Goal: Information Seeking & Learning: Learn about a topic

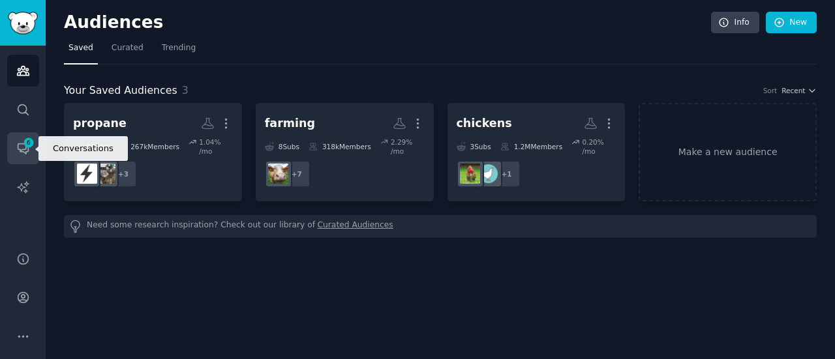
click at [27, 147] on span "6" at bounding box center [29, 142] width 12 height 9
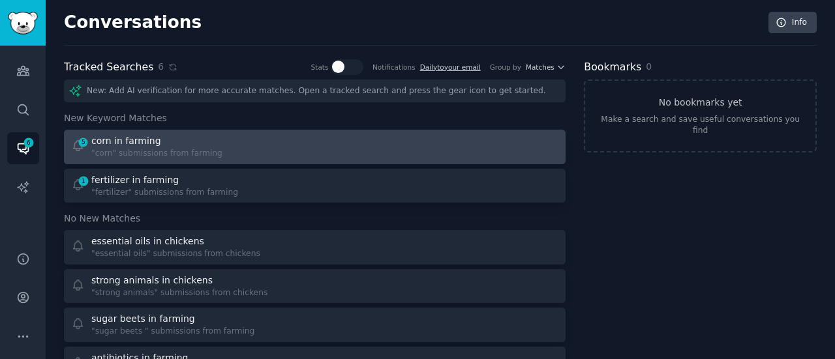
click at [239, 150] on div "5 corn in farming "corn" submissions from farming" at bounding box center [188, 146] width 235 height 25
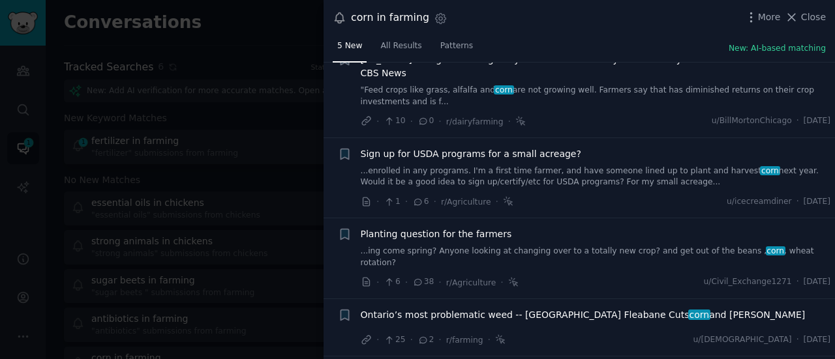
scroll to position [40, 0]
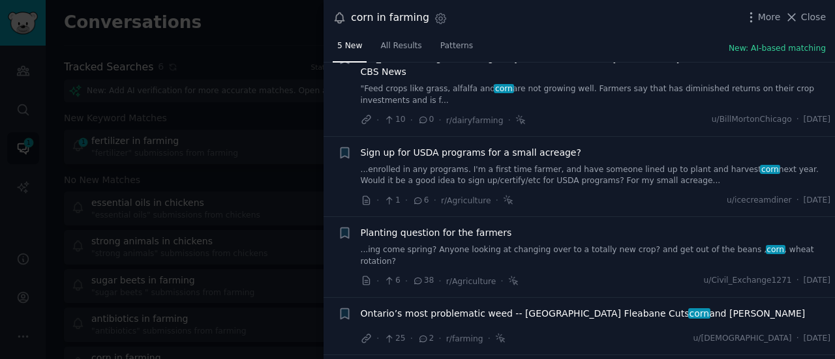
click at [485, 226] on span "Planting question for the farmers" at bounding box center [436, 233] width 151 height 14
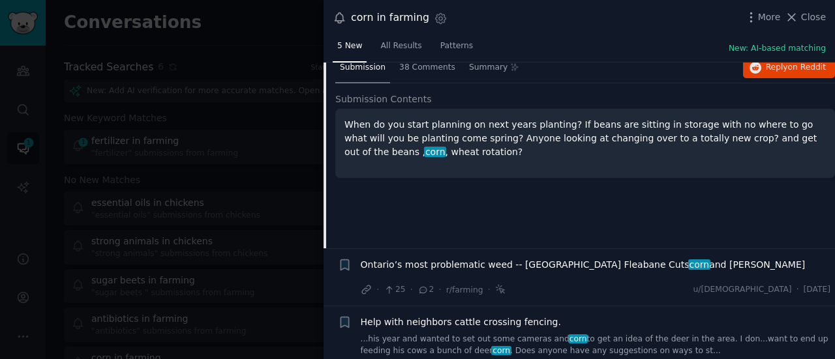
scroll to position [184, 0]
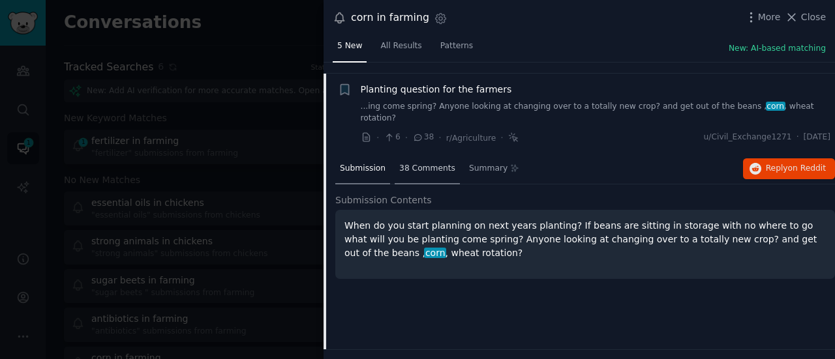
click at [432, 163] on span "38 Comments" at bounding box center [427, 169] width 56 height 12
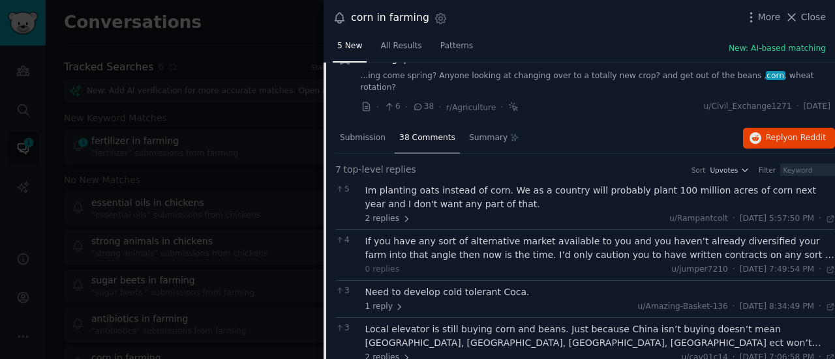
scroll to position [215, 0]
click at [38, 139] on div at bounding box center [417, 179] width 835 height 359
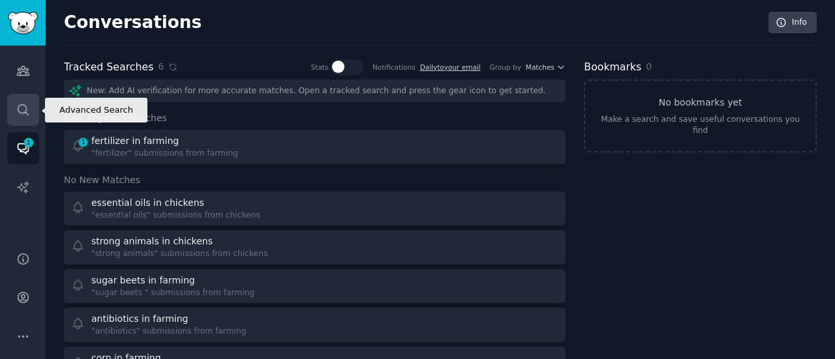
click at [29, 119] on link "Search" at bounding box center [23, 110] width 32 height 32
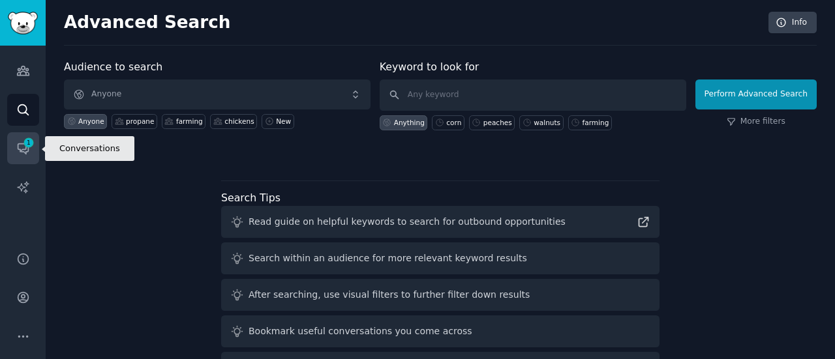
click at [27, 144] on span "1" at bounding box center [29, 142] width 12 height 9
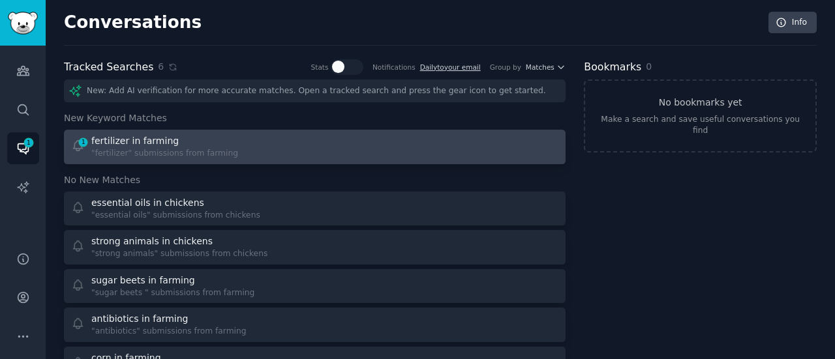
click at [115, 138] on div "fertilizer in farming" at bounding box center [134, 141] width 87 height 14
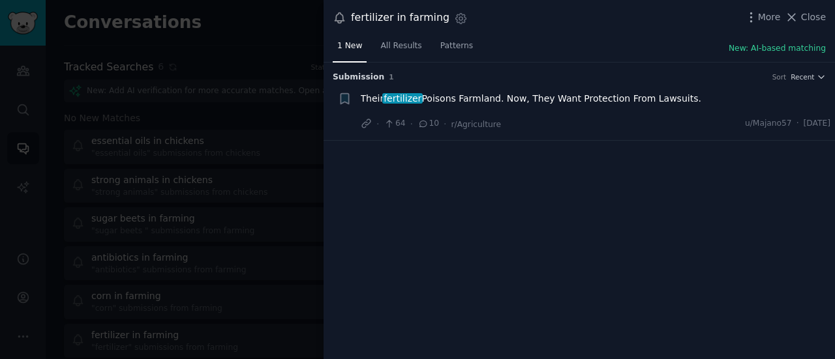
click at [422, 121] on icon at bounding box center [423, 123] width 12 height 9
click at [430, 98] on span "Their fertilizer Poisons Farmland. Now, They Want Protection From Lawsuits." at bounding box center [531, 99] width 340 height 14
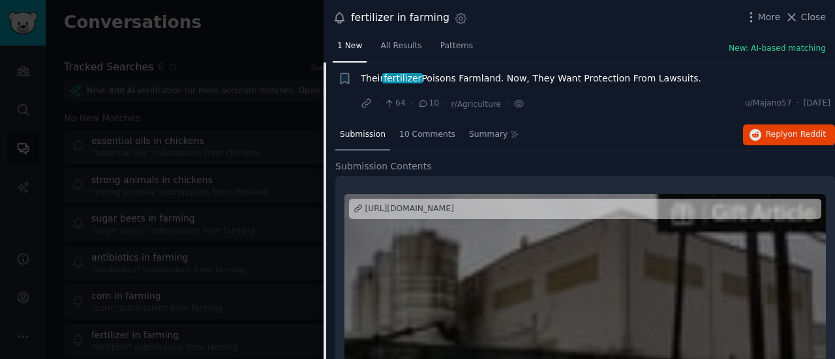
scroll to position [126, 0]
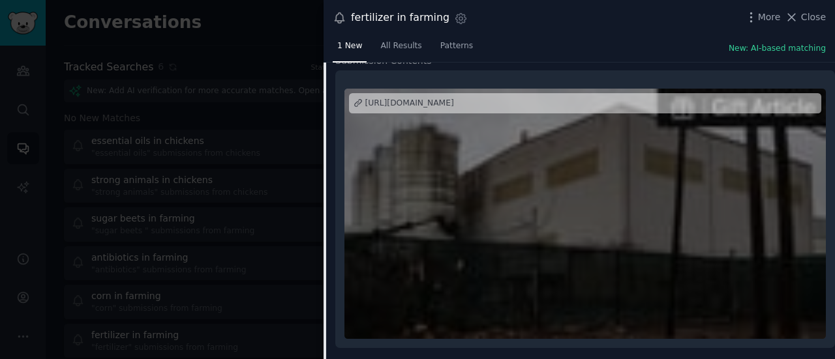
click at [173, 110] on div at bounding box center [417, 179] width 835 height 359
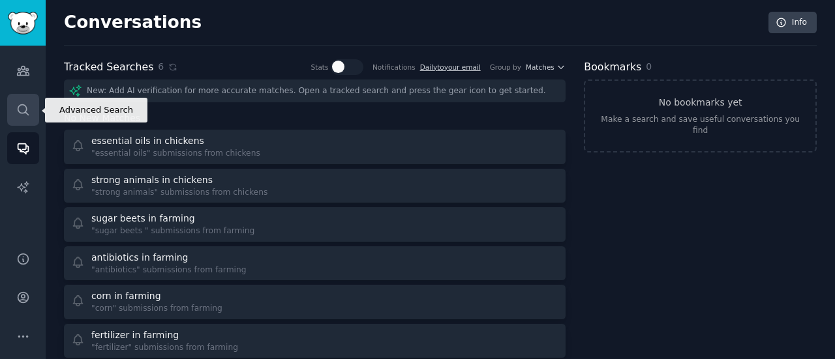
click at [27, 109] on icon "Sidebar" at bounding box center [23, 110] width 14 height 14
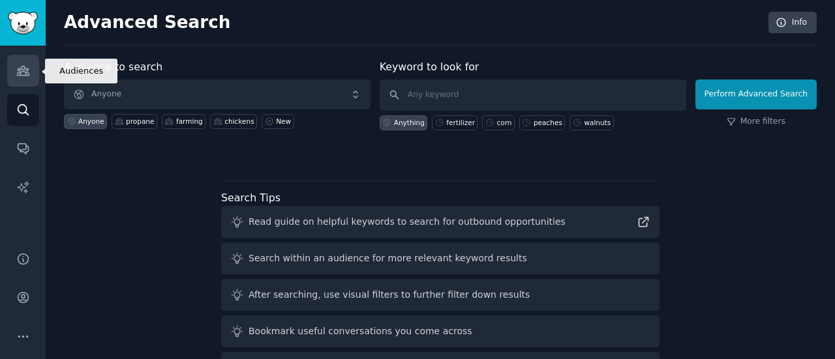
click at [19, 70] on icon "Sidebar" at bounding box center [23, 71] width 14 height 14
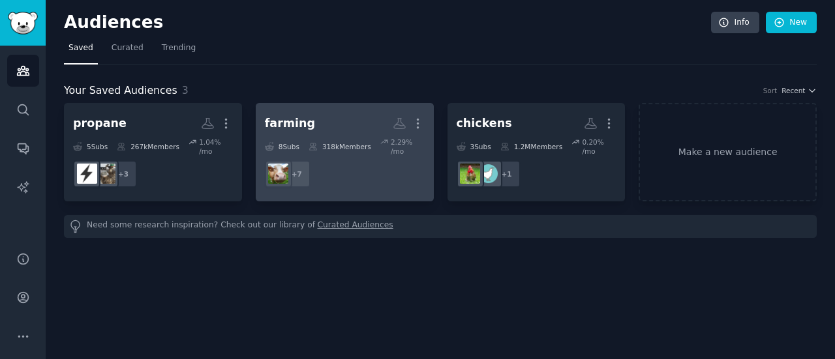
click at [299, 117] on div "farming" at bounding box center [290, 123] width 50 height 16
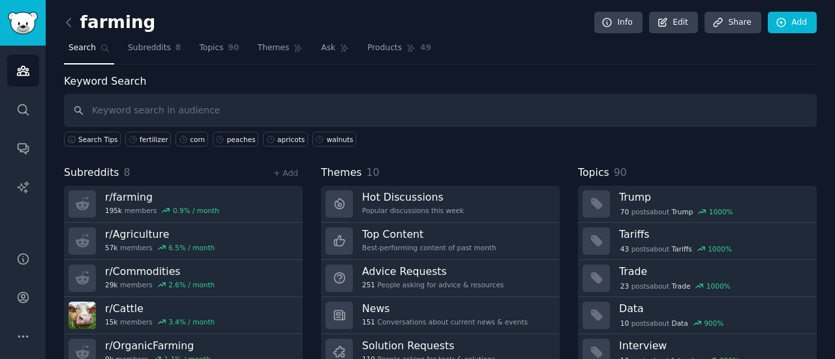
click at [493, 115] on input "text" at bounding box center [440, 110] width 753 height 33
type input "pigs"
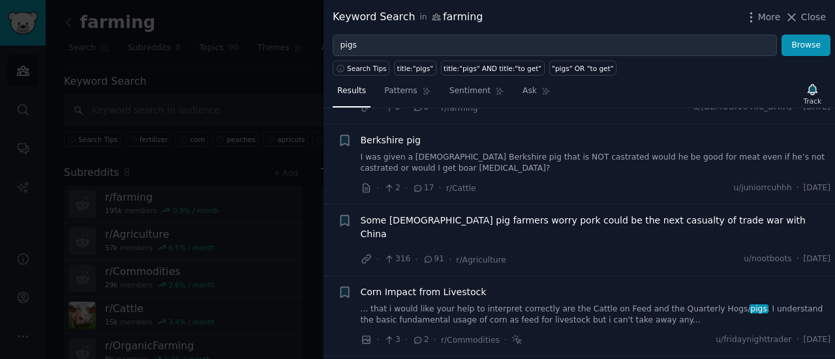
scroll to position [147, 0]
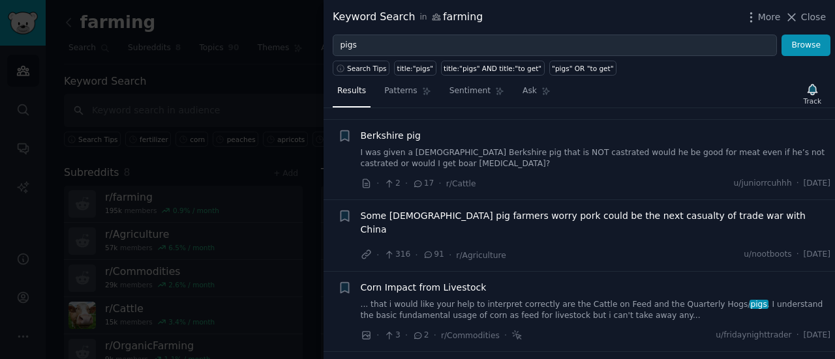
click at [524, 210] on span "Some [DEMOGRAPHIC_DATA] pig farmers worry pork could be the next casualty of tr…" at bounding box center [596, 222] width 470 height 27
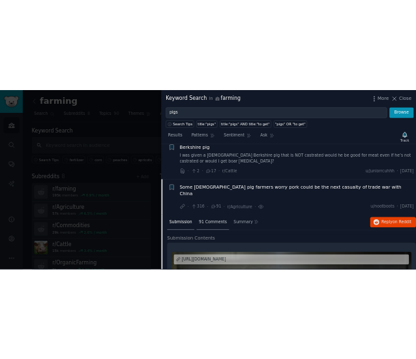
scroll to position [168, 0]
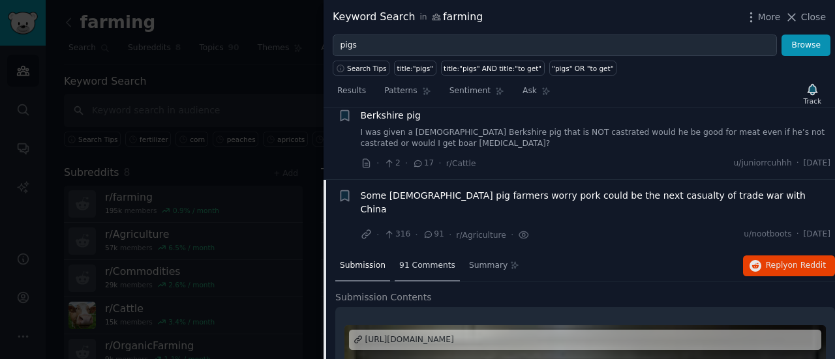
click at [421, 251] on div "91 Comments" at bounding box center [427, 266] width 65 height 31
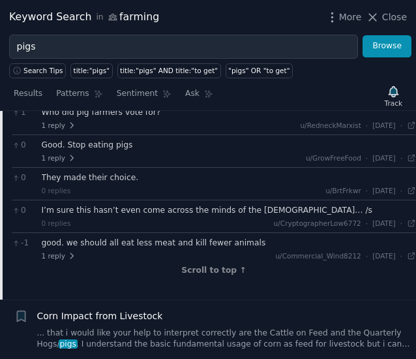
scroll to position [2325, 0]
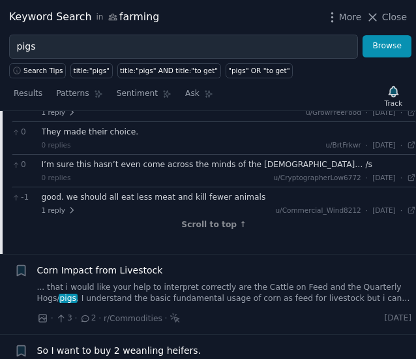
click at [161, 282] on link "... that i would like your help to interpret correctly are the Cattle on Feed a…" at bounding box center [224, 293] width 375 height 23
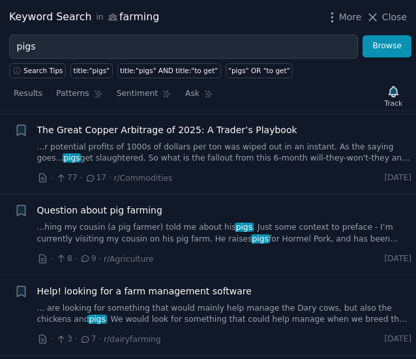
scroll to position [1177, 0]
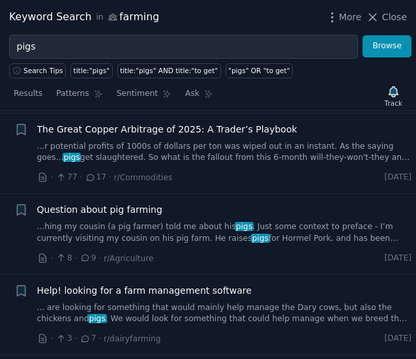
click at [132, 204] on span "Question about pig farming" at bounding box center [99, 210] width 125 height 14
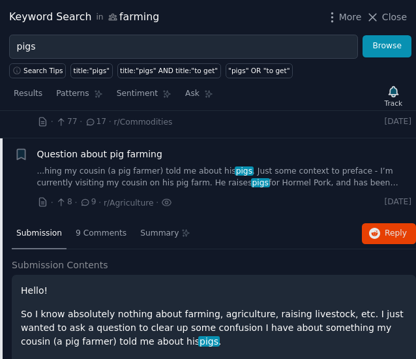
scroll to position [588, 0]
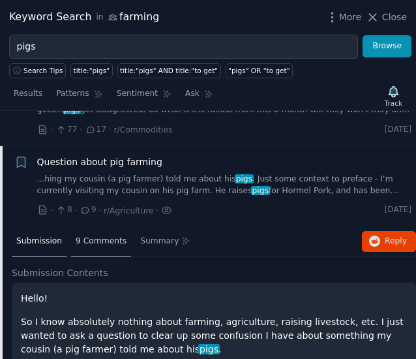
click at [81, 235] on span "9 Comments" at bounding box center [101, 241] width 51 height 12
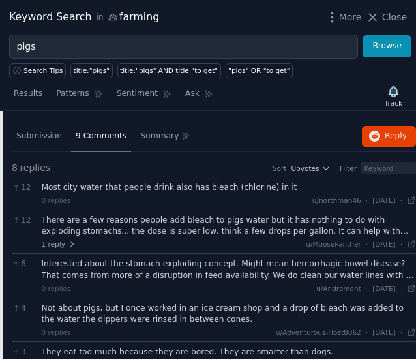
scroll to position [696, 0]
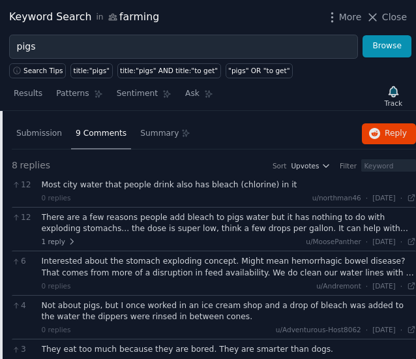
click at [145, 212] on div "There are a few reasons people add bleach to pigs water but it has nothing to d…" at bounding box center [229, 223] width 375 height 23
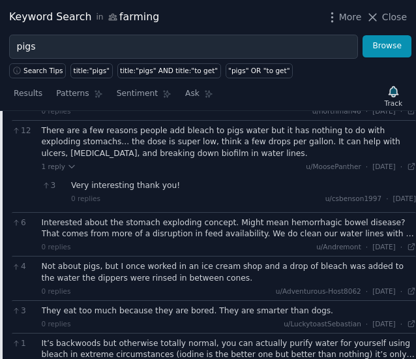
scroll to position [783, 0]
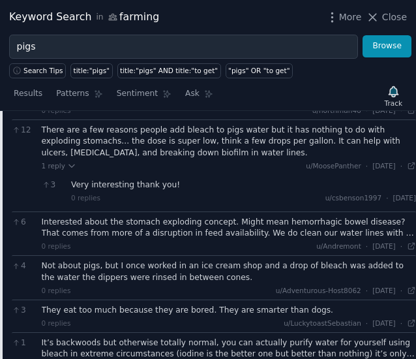
click at [145, 216] on div "Interested about the stomach exploding concept. Might mean hemorrhagic bowel di…" at bounding box center [229, 227] width 375 height 23
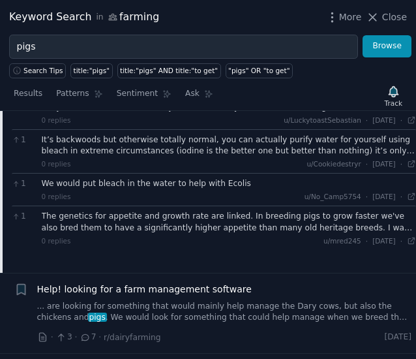
scroll to position [1032, 0]
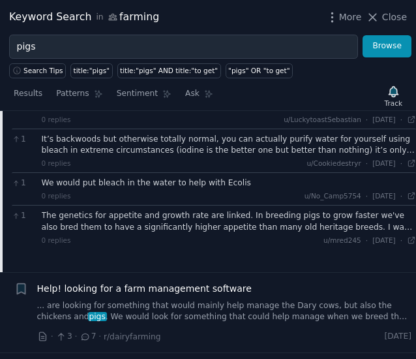
click at [142, 210] on div "The genetics for appetite and growth rate are linked. In breeding pigs to grow …" at bounding box center [229, 221] width 375 height 23
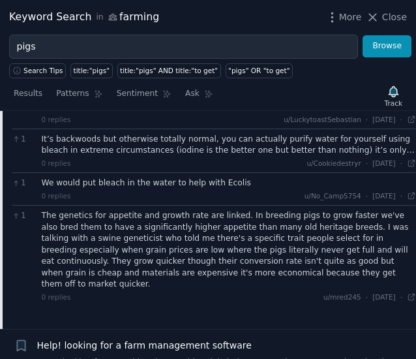
click at [142, 210] on div "The genetics for appetite and growth rate are linked. In breeding pigs to grow …" at bounding box center [229, 250] width 375 height 80
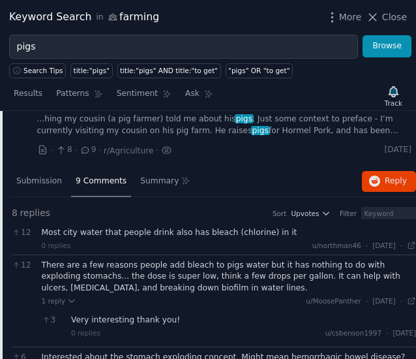
scroll to position [649, 0]
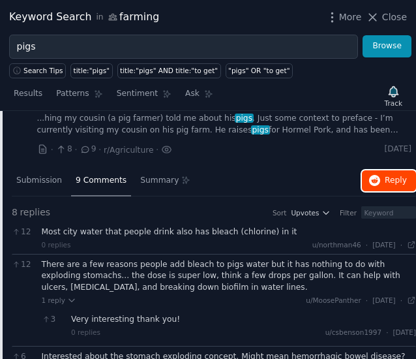
click at [386, 170] on button "Reply on Reddit" at bounding box center [389, 180] width 54 height 21
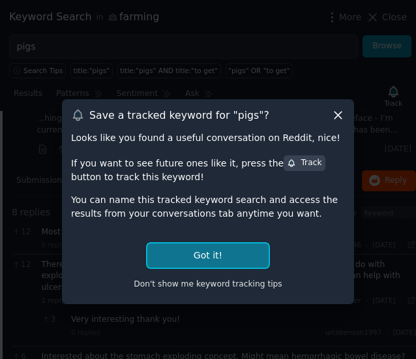
click at [198, 260] on button "Got it!" at bounding box center [207, 255] width 121 height 24
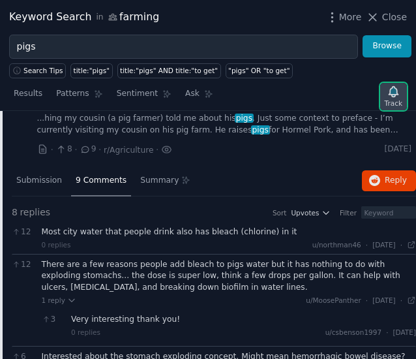
click at [395, 89] on icon "button" at bounding box center [393, 92] width 9 height 10
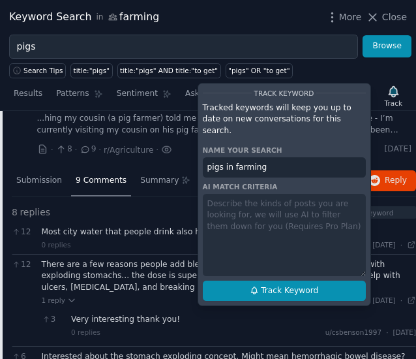
click at [293, 285] on span "Track Keyword" at bounding box center [289, 291] width 57 height 12
type input "pigs in farming"
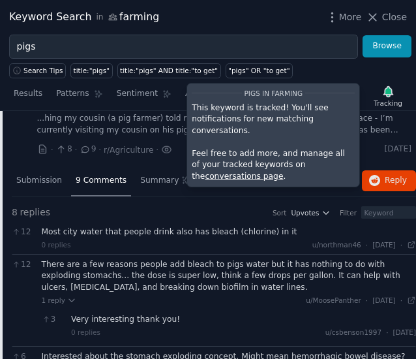
click at [150, 261] on div "There are a few reasons people add bleach to pigs water but it has nothing to d…" at bounding box center [229, 276] width 375 height 35
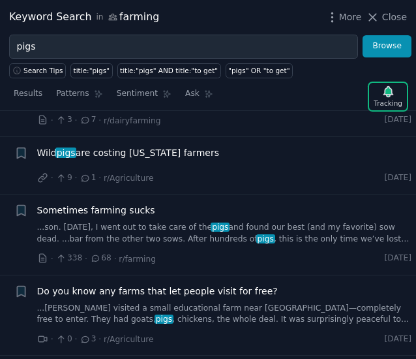
scroll to position [1306, 0]
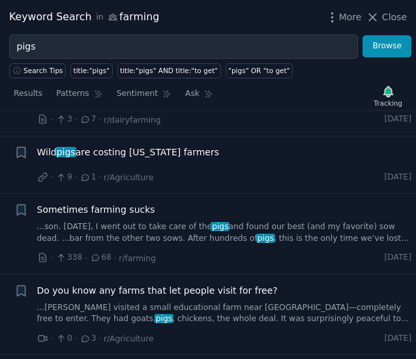
click at [130, 203] on span "Sometimes farming sucks" at bounding box center [96, 210] width 118 height 14
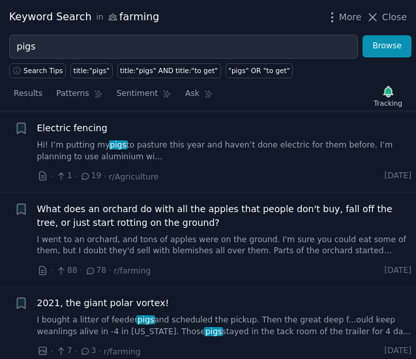
scroll to position [1591, 0]
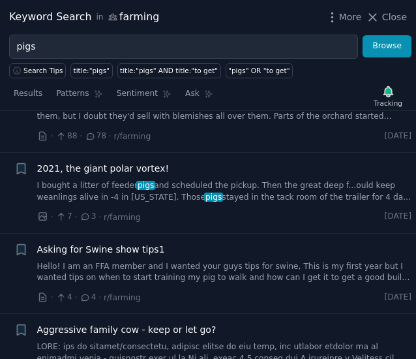
click at [102, 243] on div "Asking for Swine show tips1 Hello! I am an FFA member and I wanted your guys ti…" at bounding box center [224, 263] width 375 height 41
click at [103, 243] on span "Asking for Swine show tips1" at bounding box center [101, 250] width 128 height 14
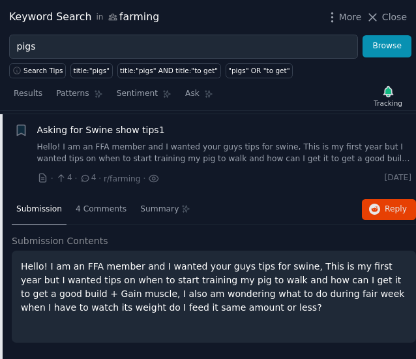
scroll to position [1255, 0]
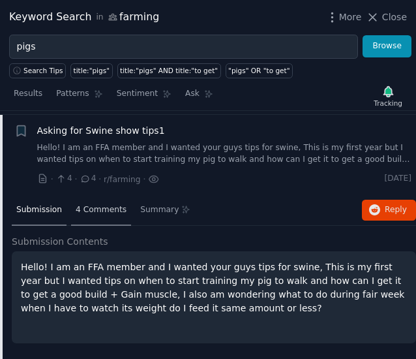
click at [90, 204] on span "4 Comments" at bounding box center [101, 210] width 51 height 12
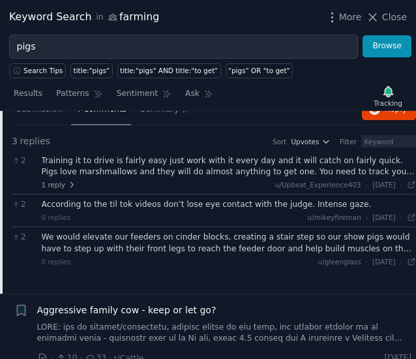
scroll to position [1356, 0]
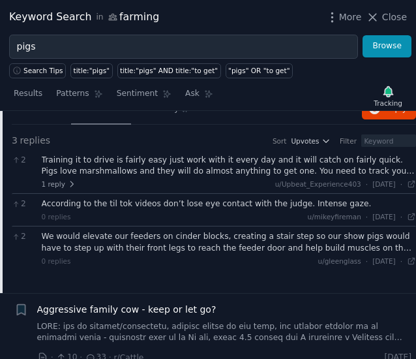
click at [112, 231] on div "We would elevate our feeders on cinder blocks, creating a stair step so our sho…" at bounding box center [229, 242] width 375 height 23
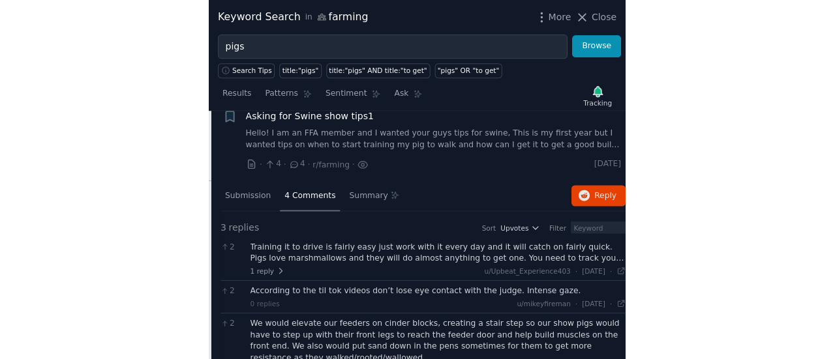
scroll to position [1268, 0]
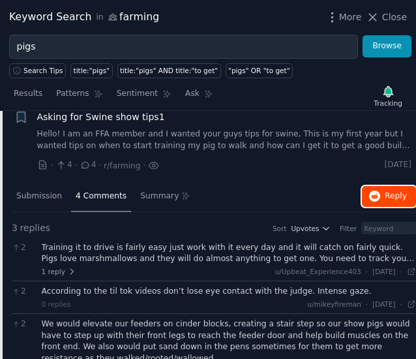
click at [374, 190] on icon "button" at bounding box center [375, 196] width 12 height 12
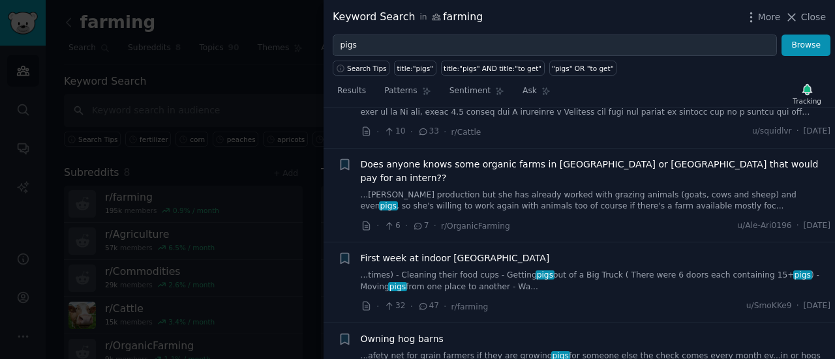
scroll to position [1602, 0]
click at [421, 251] on span "First week at indoor [GEOGRAPHIC_DATA]" at bounding box center [455, 258] width 189 height 14
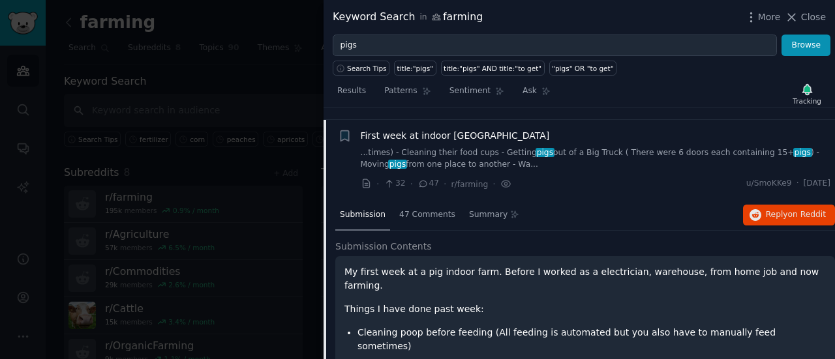
scroll to position [1484, 0]
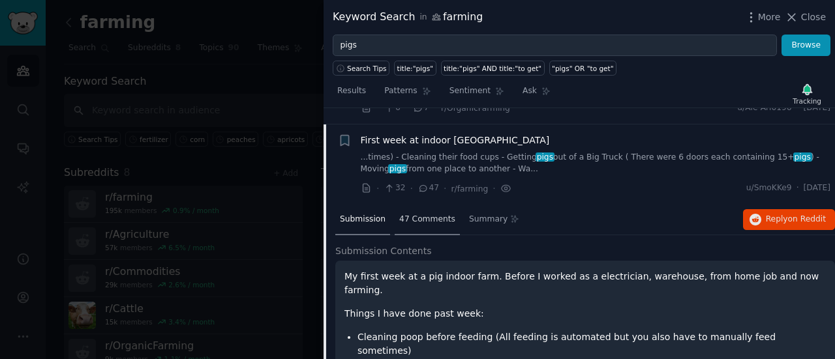
click at [420, 205] on div "47 Comments" at bounding box center [427, 220] width 65 height 31
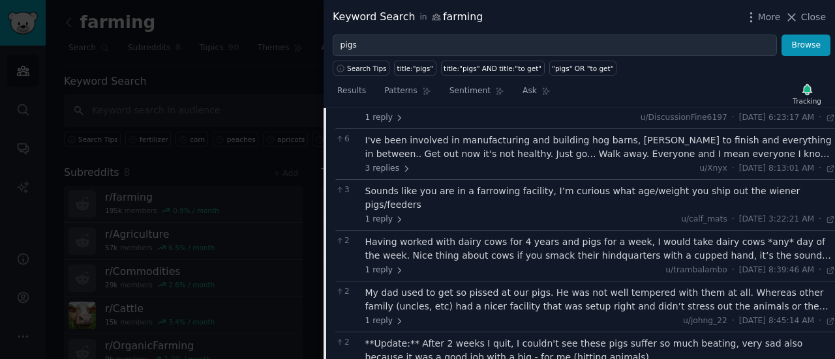
scroll to position [1830, 0]
click at [373, 213] on span "1 reply" at bounding box center [384, 219] width 39 height 12
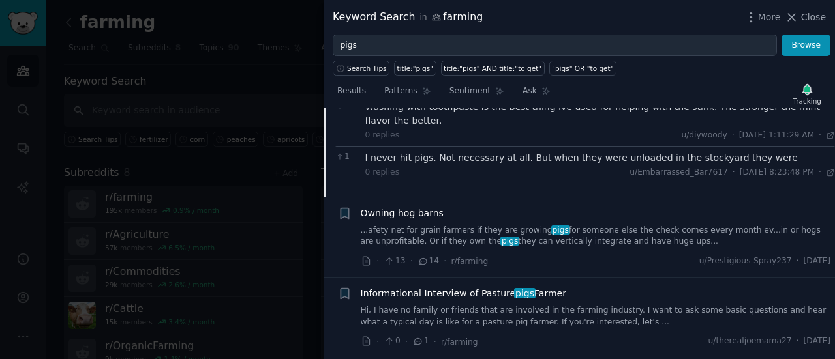
scroll to position [2274, 0]
click at [404, 206] on span "Owning hog barns" at bounding box center [402, 213] width 83 height 14
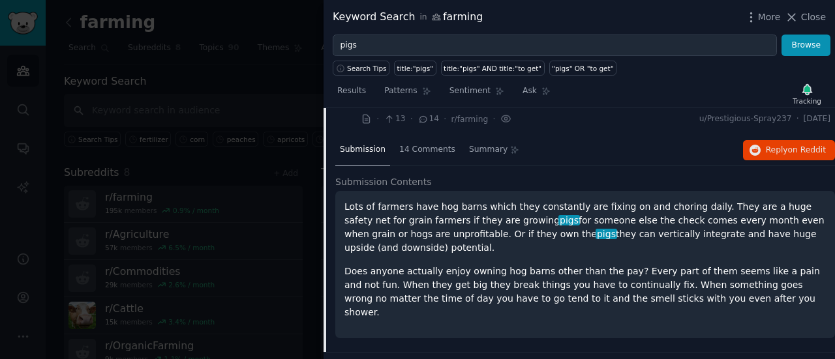
scroll to position [1616, 0]
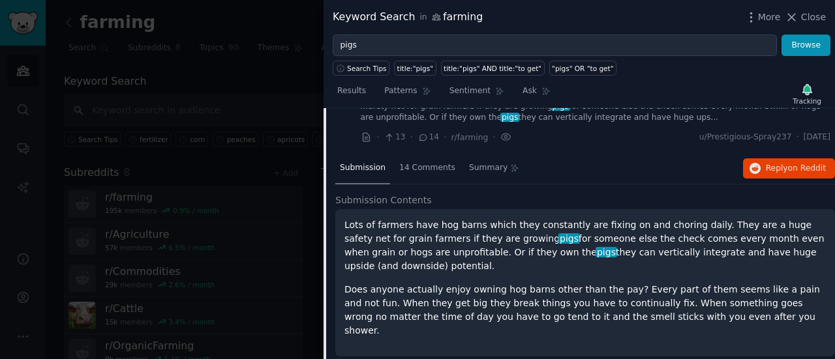
click at [459, 224] on div "Lots of farmers have hog barns which they constantly are fixing on and choring …" at bounding box center [584, 277] width 481 height 119
click at [410, 162] on span "14 Comments" at bounding box center [427, 168] width 56 height 12
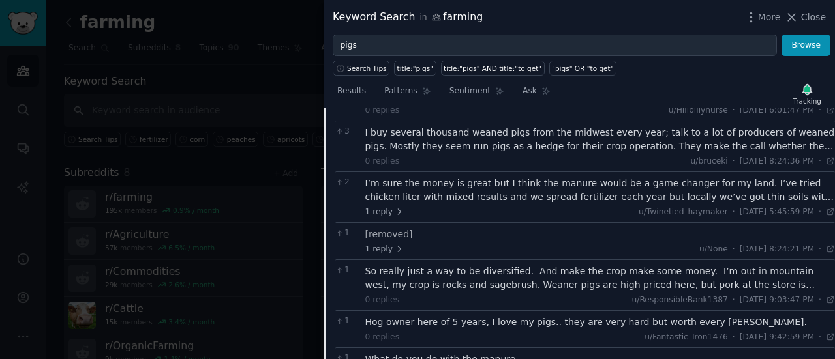
scroll to position [1844, 0]
click at [602, 263] on div "So really just a way to be diversified. And make the crop make some money. I’m …" at bounding box center [600, 276] width 470 height 27
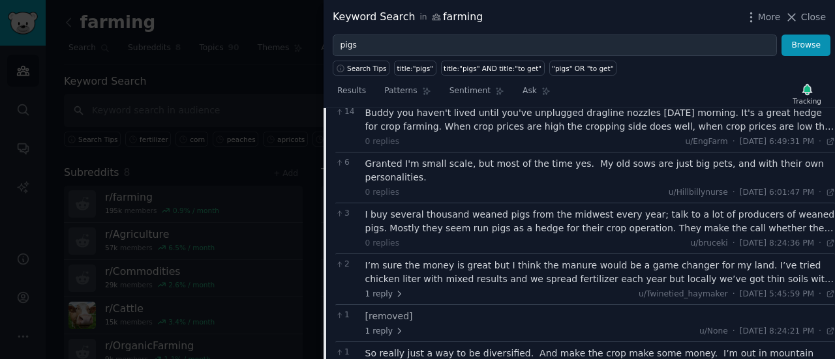
scroll to position [1873, 0]
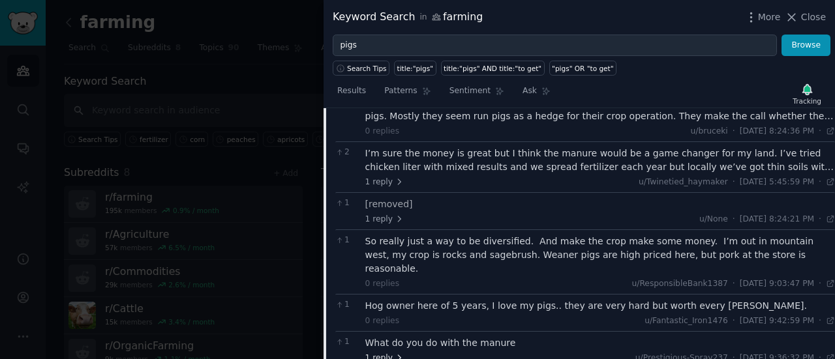
click at [380, 353] on span "1 reply" at bounding box center [384, 359] width 39 height 12
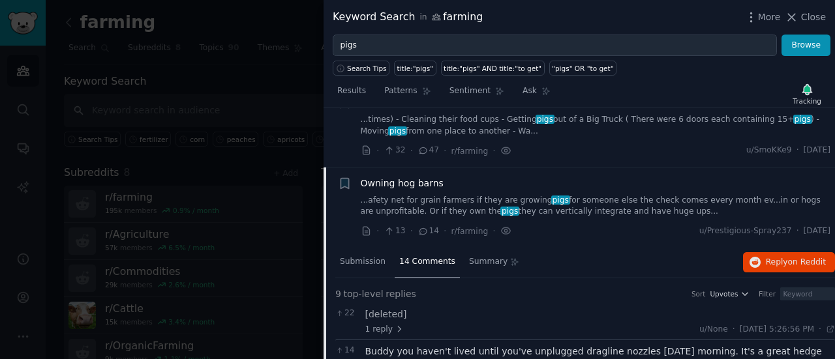
scroll to position [1522, 0]
click at [761, 252] on button "Reply on Reddit" at bounding box center [789, 262] width 92 height 21
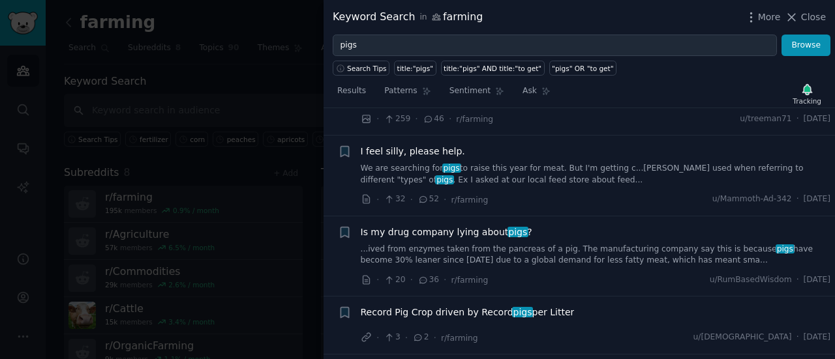
scroll to position [2727, 0]
click at [430, 226] on span "Is my drug company lying about pigs ?" at bounding box center [446, 233] width 171 height 14
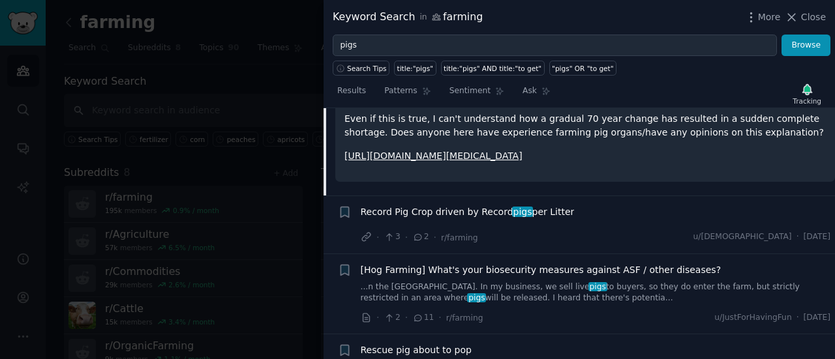
scroll to position [2526, 0]
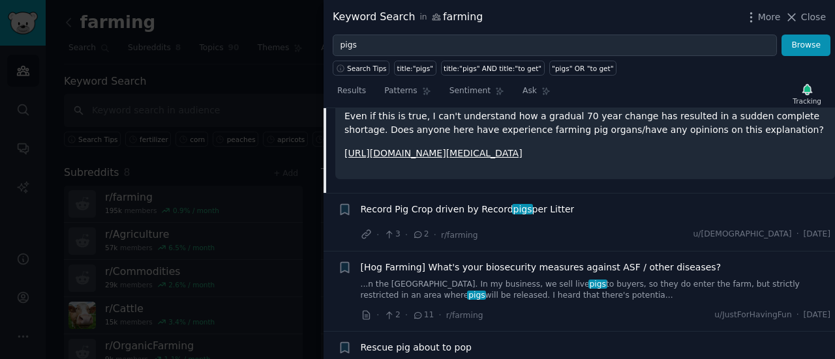
click at [424, 261] on span "[Hog Farming] What's your biosecurity measures against ASF / other diseases?" at bounding box center [541, 268] width 361 height 14
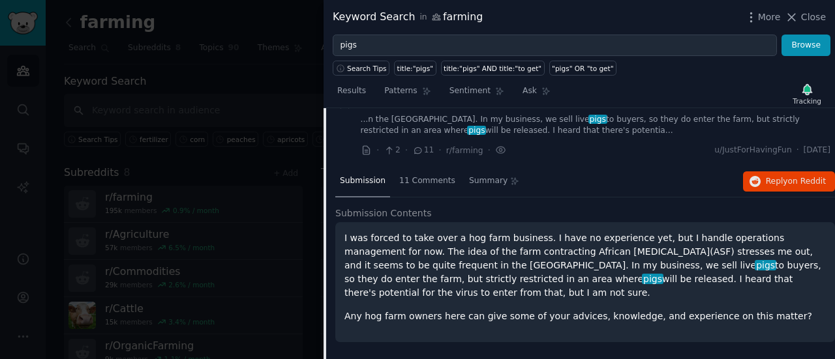
scroll to position [2456, 0]
click at [788, 175] on span "on Reddit" at bounding box center [807, 179] width 38 height 9
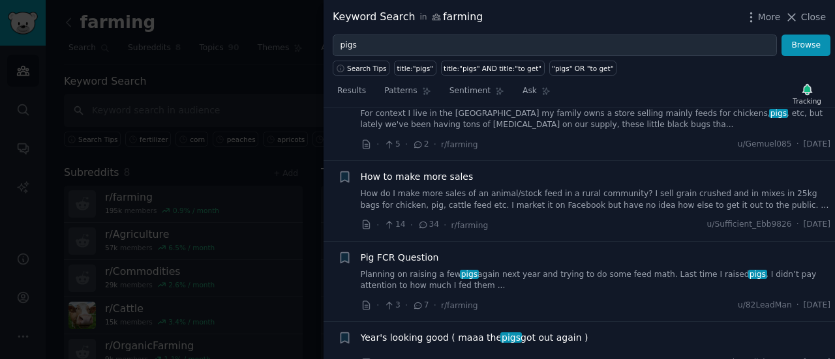
scroll to position [2818, 0]
click at [522, 268] on link "Planning on raising a few pigs again next year and trying to do some feed math.…" at bounding box center [596, 279] width 470 height 23
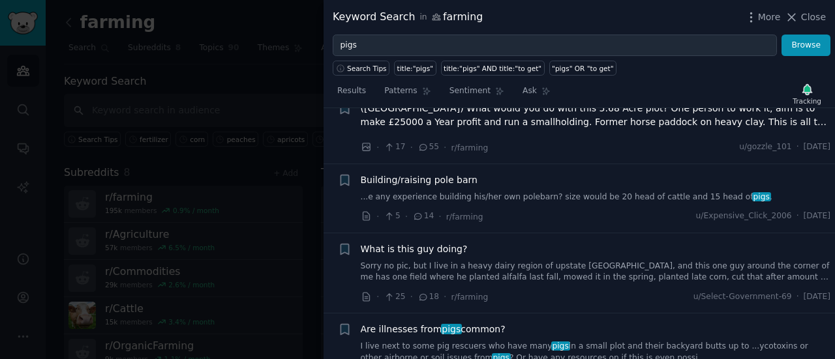
scroll to position [3555, 0]
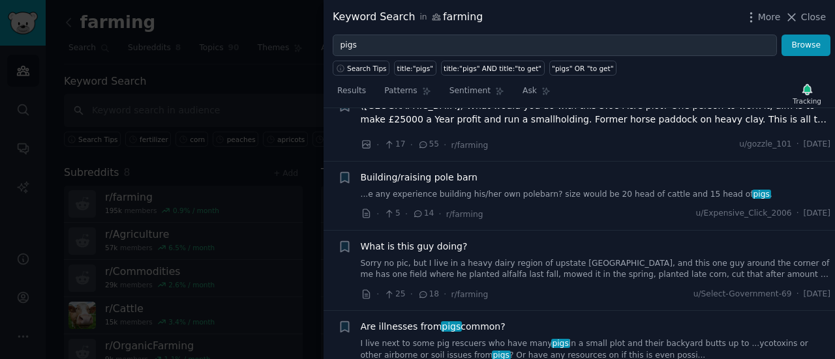
click at [452, 258] on link "Sorry no pic, but I live in a heavy dairy region of upstate [GEOGRAPHIC_DATA], …" at bounding box center [596, 269] width 470 height 23
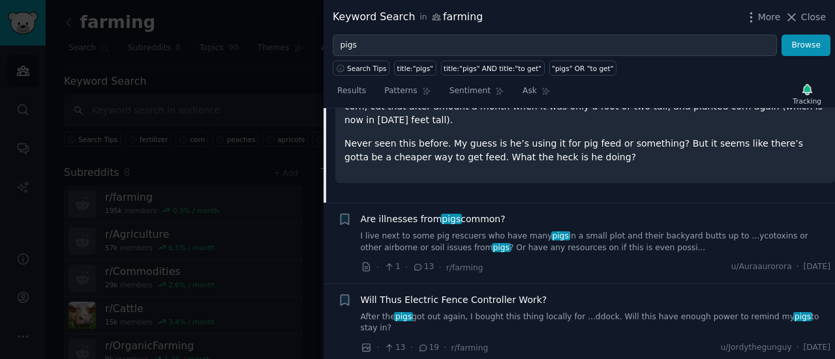
scroll to position [3615, 0]
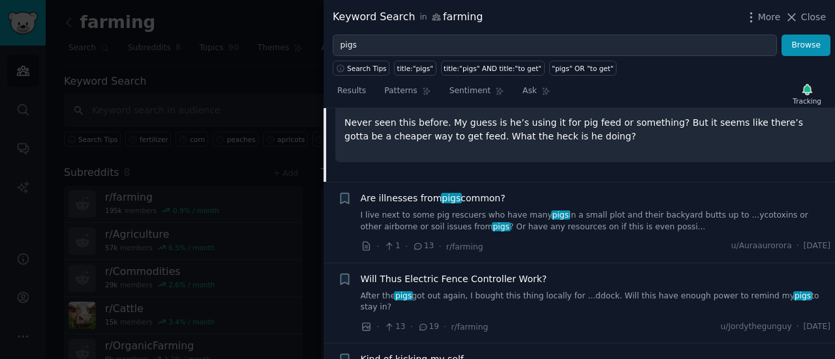
click at [471, 192] on span "Are illnesses from pigs common?" at bounding box center [433, 199] width 145 height 14
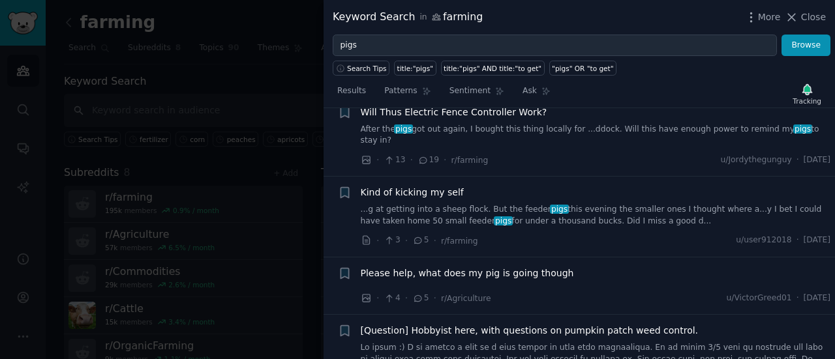
scroll to position [3782, 0]
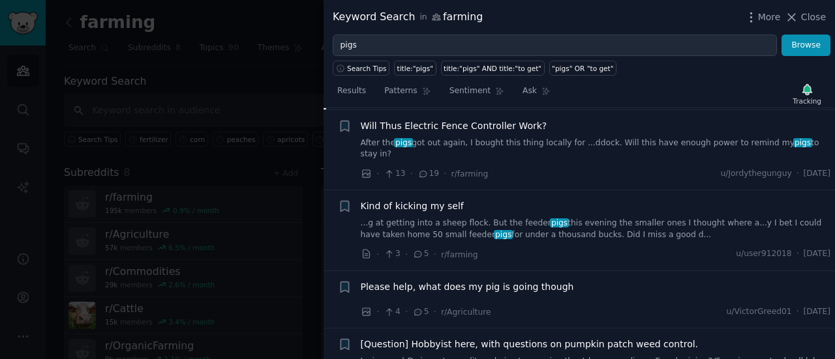
click at [471, 200] on div "Kind of kicking my self" at bounding box center [596, 207] width 470 height 14
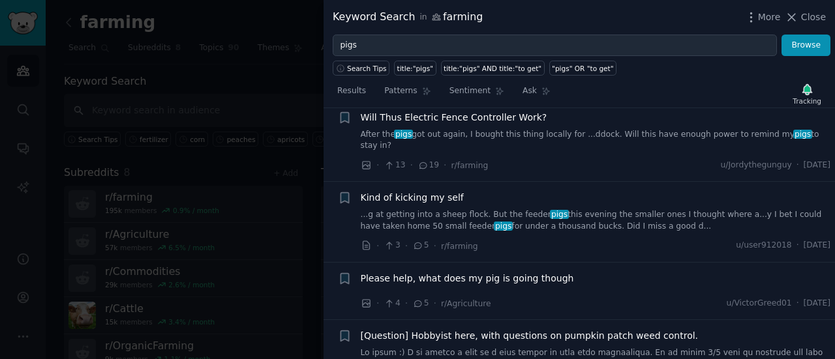
click at [471, 209] on link "...g at getting into a sheep flock. But the feeder pigs this evening the smalle…" at bounding box center [596, 220] width 470 height 23
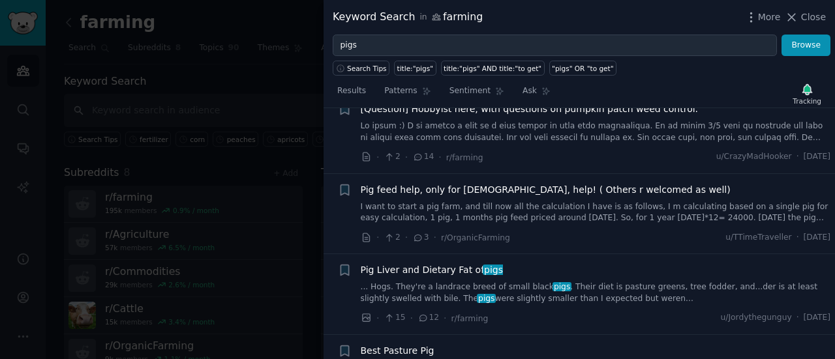
scroll to position [4043, 0]
click at [470, 282] on link "... Hogs. They're a landrace breed of small black pigs . Their diet is pasture …" at bounding box center [596, 293] width 470 height 23
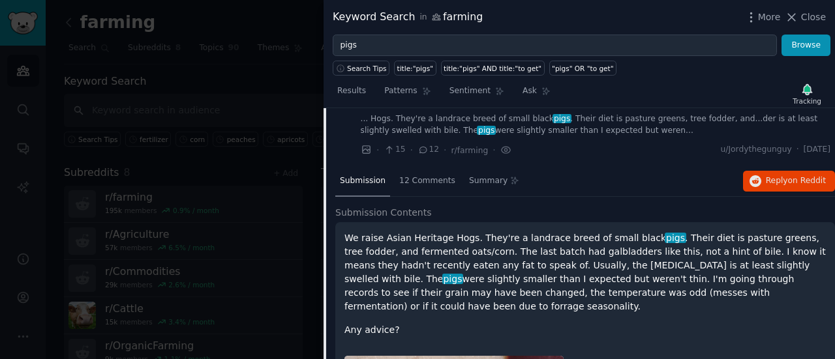
scroll to position [3895, 0]
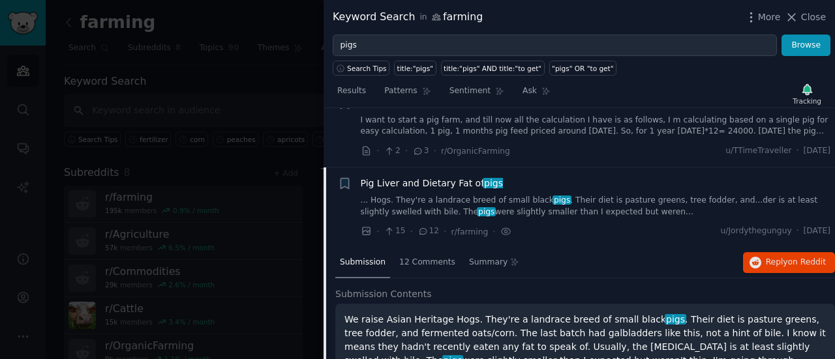
click at [443, 177] on span "Pig Liver and Dietary Fat of pigs" at bounding box center [432, 184] width 143 height 14
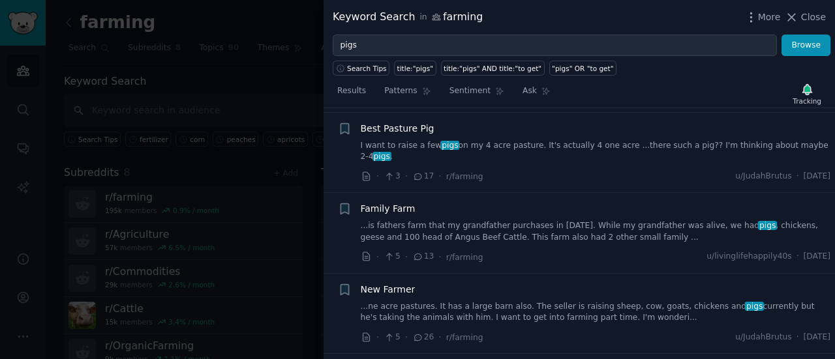
scroll to position [4031, 0]
click at [494, 220] on link "...is fathers farm that my grandfather purchases in [DATE]. While my grandfathe…" at bounding box center [596, 231] width 470 height 23
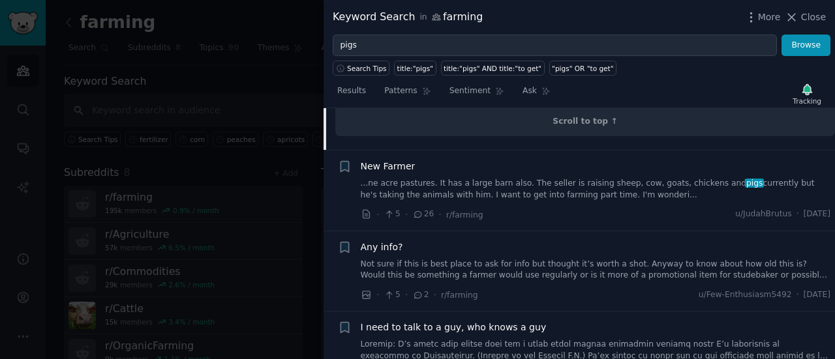
scroll to position [4532, 0]
click at [549, 258] on link "Not sure if this is best place to ask for info but thought it’s worth a shot. A…" at bounding box center [596, 269] width 470 height 23
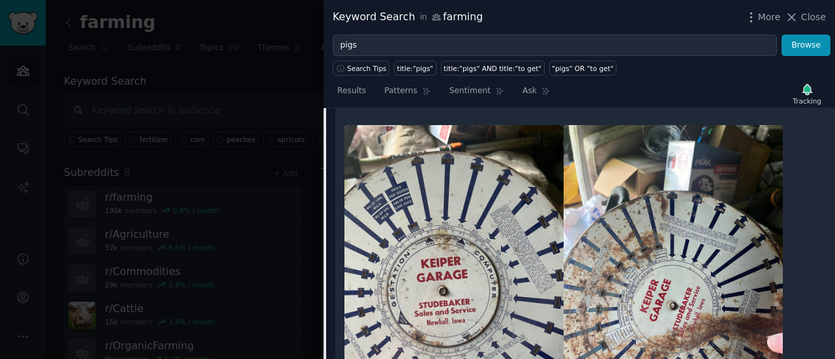
scroll to position [4466, 0]
drag, startPoint x: 549, startPoint y: 174, endPoint x: 587, endPoint y: 160, distance: 40.5
click at [587, 160] on img at bounding box center [672, 271] width 219 height 292
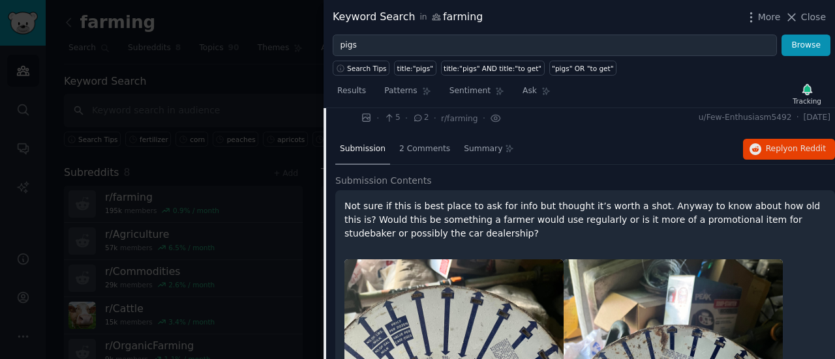
click at [546, 200] on p "Not sure if this is best place to ask for info but thought it’s worth a shot. A…" at bounding box center [584, 220] width 481 height 41
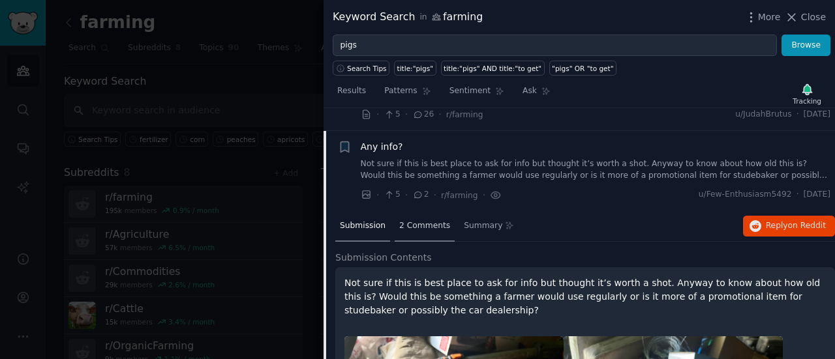
click at [431, 220] on span "2 Comments" at bounding box center [424, 226] width 51 height 12
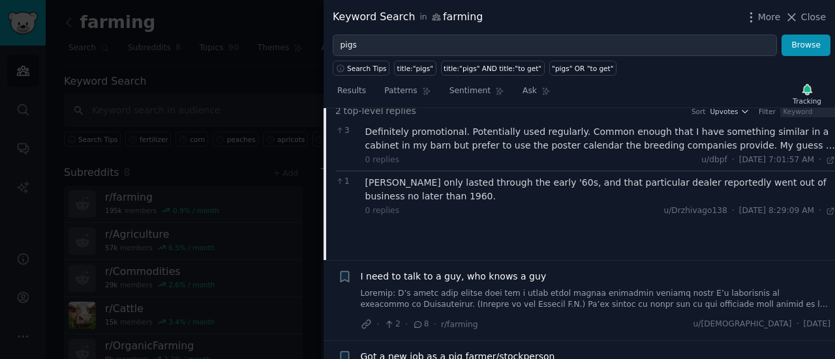
scroll to position [4401, 0]
click at [432, 288] on link at bounding box center [596, 299] width 470 height 23
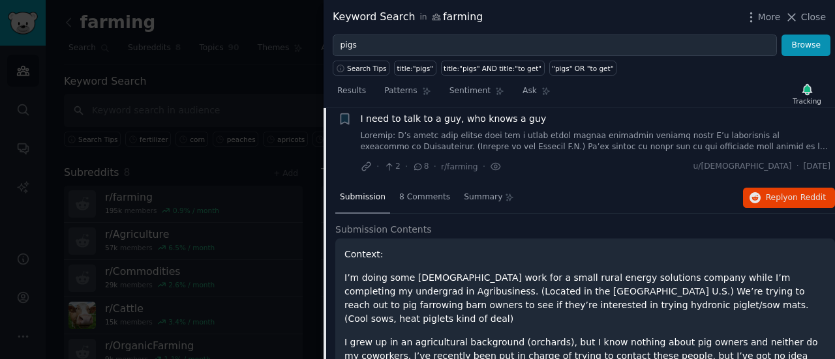
scroll to position [4377, 0]
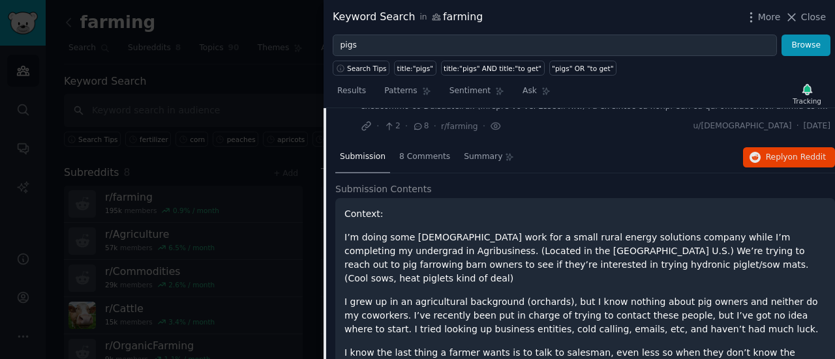
scroll to position [4407, 0]
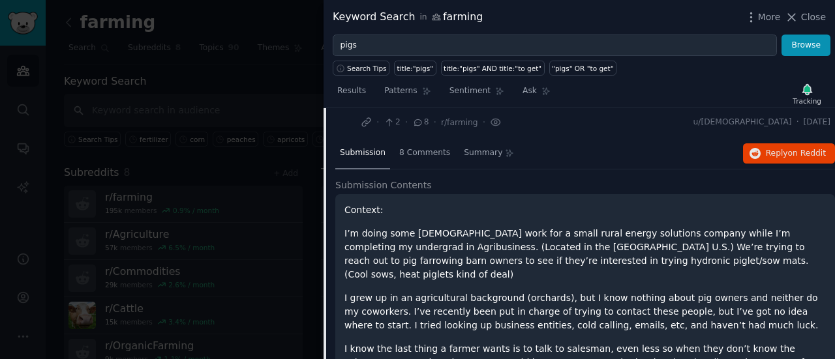
click at [432, 291] on p "I grew up in an agricultural background (orchards), but I know nothing about pi…" at bounding box center [584, 311] width 481 height 41
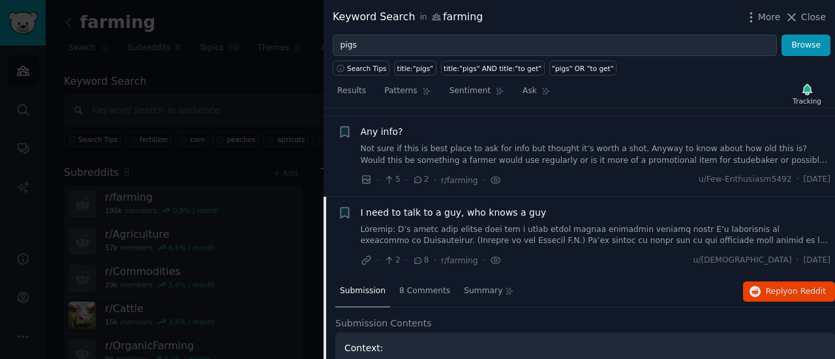
scroll to position [4269, 0]
click at [423, 286] on span "8 Comments" at bounding box center [424, 292] width 51 height 12
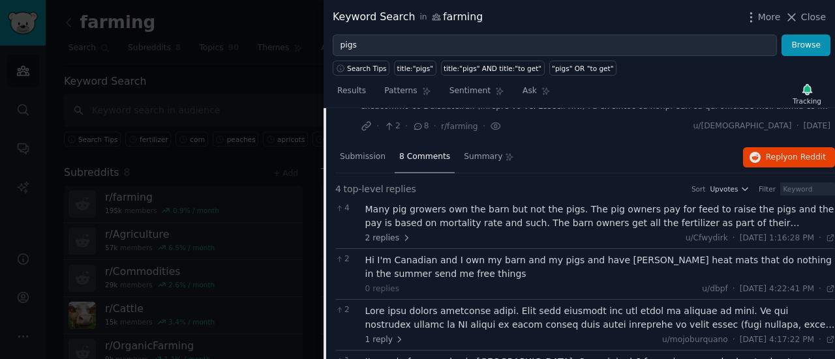
scroll to position [4351, 0]
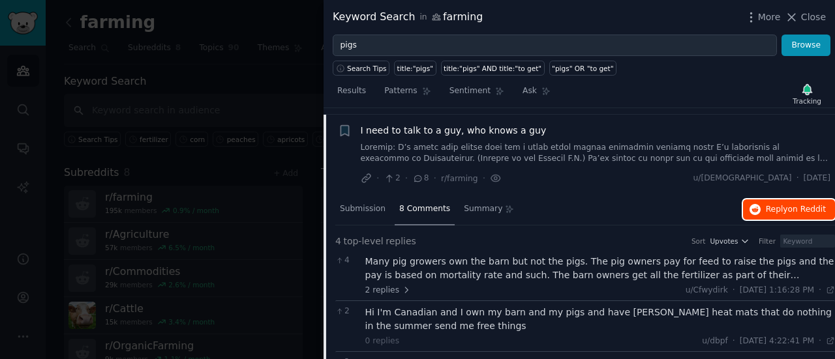
click at [768, 204] on span "Reply on Reddit" at bounding box center [796, 210] width 60 height 12
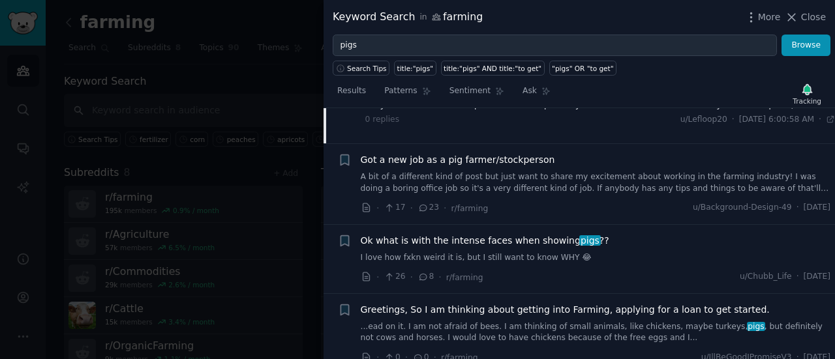
scroll to position [4690, 0]
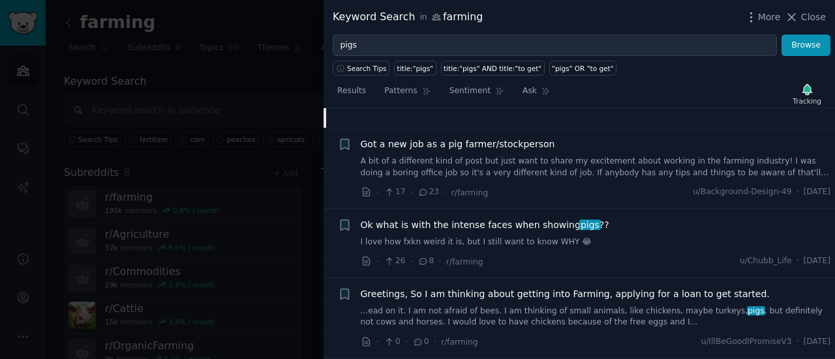
click at [553, 306] on link "...ead on it. I am not afraid of bees. I am thinking of small animals, like chi…" at bounding box center [596, 317] width 470 height 23
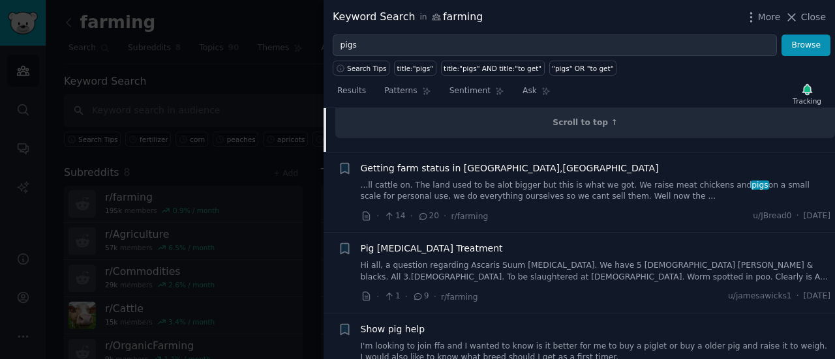
scroll to position [5204, 0]
click at [553, 321] on div "Show pig help I'm looking to join ffa and I wanted to know is it better for me …" at bounding box center [596, 352] width 470 height 62
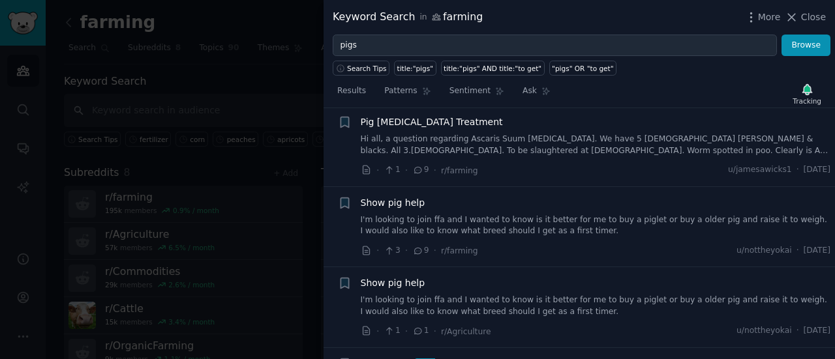
scroll to position [5330, 0]
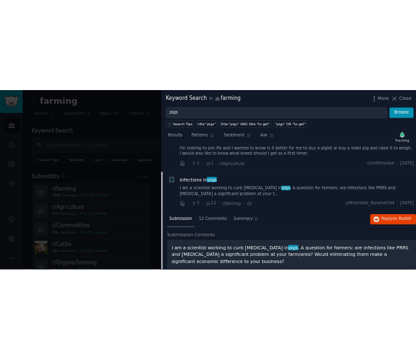
scroll to position [4935, 0]
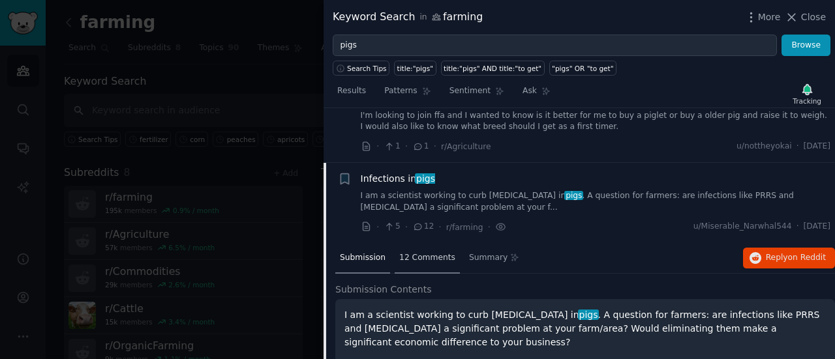
click at [419, 243] on div "12 Comments" at bounding box center [427, 258] width 65 height 31
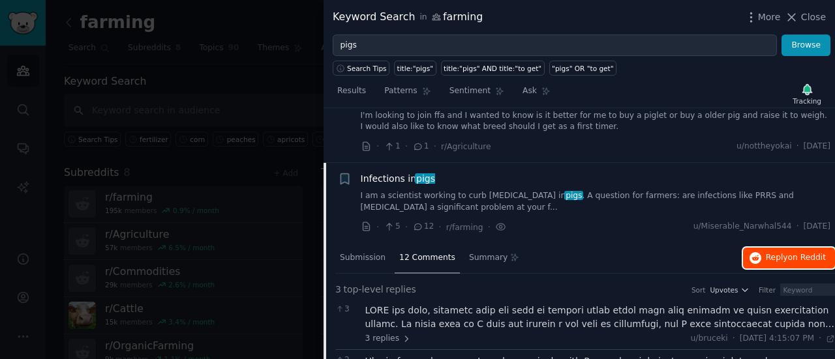
click at [763, 248] on button "Reply on Reddit" at bounding box center [789, 258] width 92 height 21
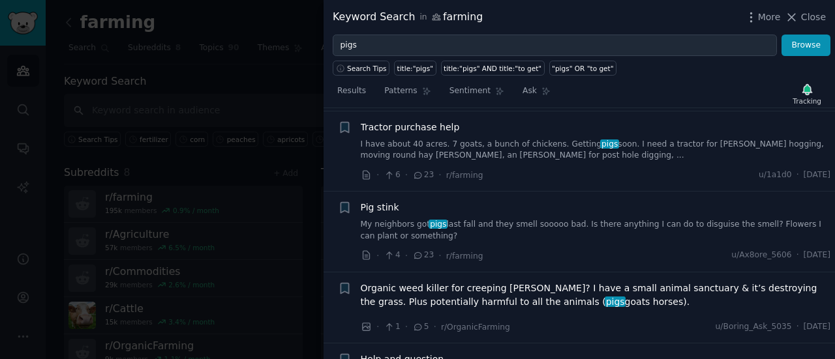
scroll to position [5544, 0]
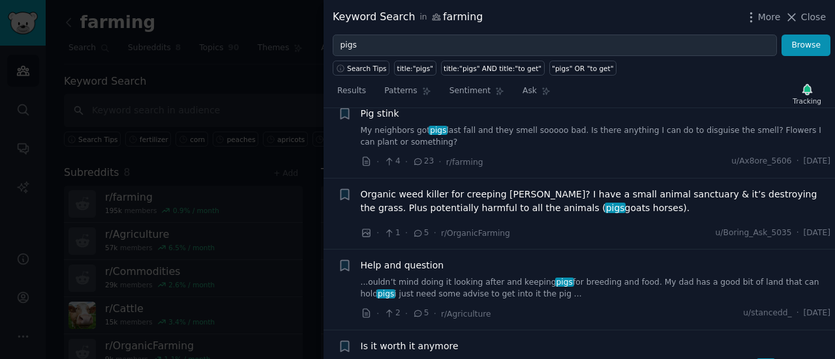
click at [476, 277] on link "...ouldn’t mind doing it looking after and keeping pigs for breeding and food. …" at bounding box center [596, 288] width 470 height 23
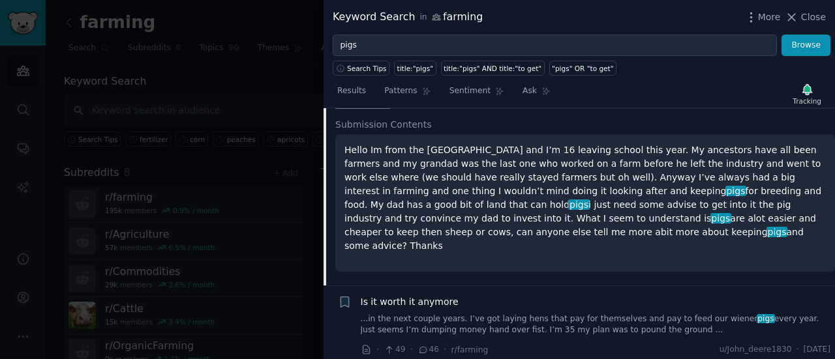
scroll to position [5606, 0]
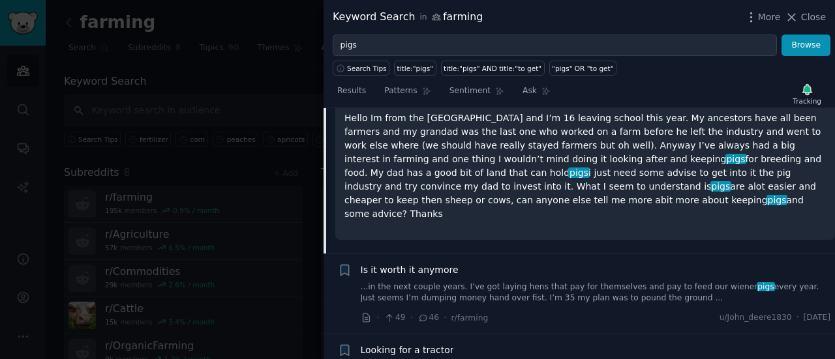
click at [440, 263] on span "Is it worth it anymore" at bounding box center [410, 270] width 98 height 14
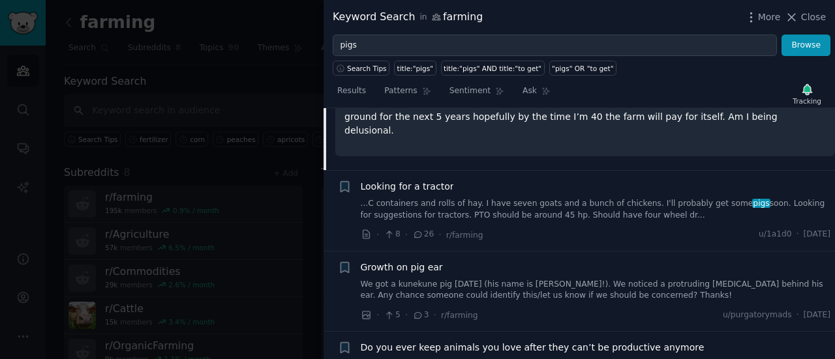
scroll to position [5805, 0]
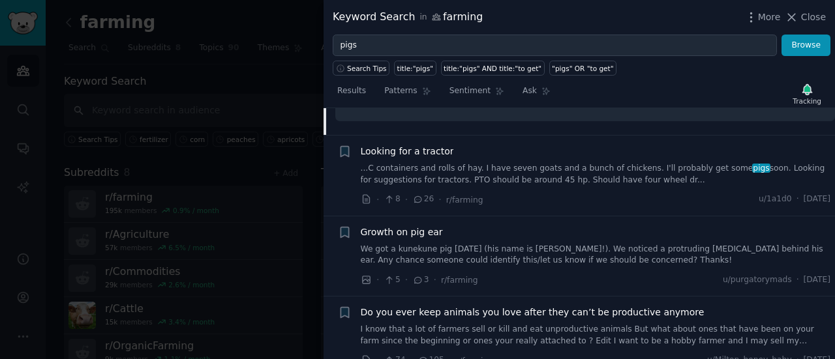
click at [430, 306] on span "Do you ever keep animals you love after they can’t be productive anymore" at bounding box center [533, 313] width 344 height 14
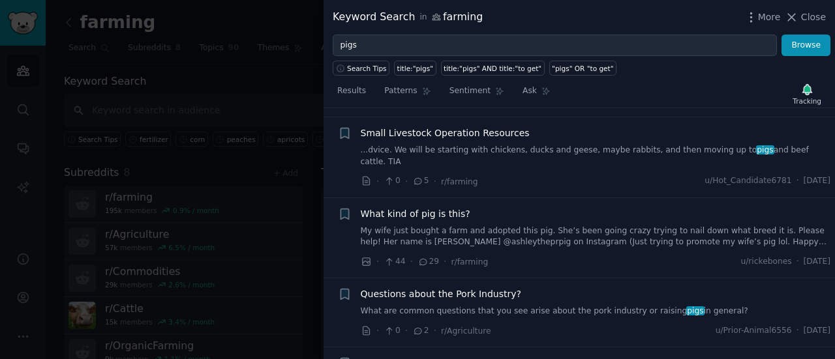
scroll to position [6846, 0]
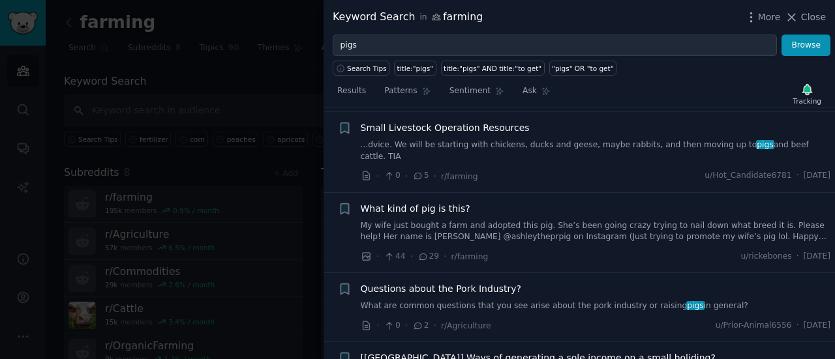
click at [487, 273] on li "+ Questions about the Pork Industry? What are common questions that you see ari…" at bounding box center [578, 307] width 511 height 68
click at [484, 282] on span "Questions about the Pork Industry?" at bounding box center [441, 289] width 160 height 14
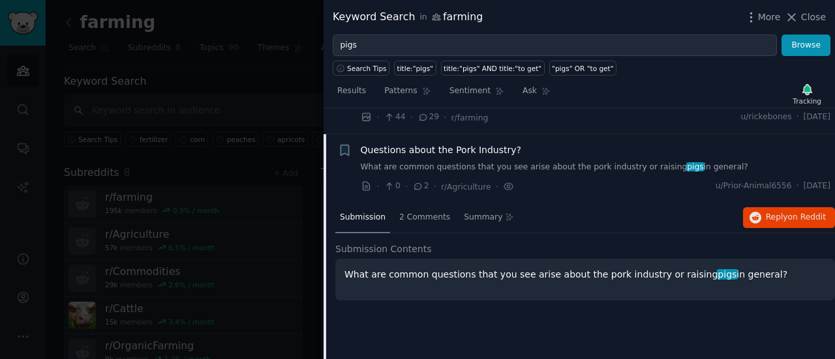
scroll to position [6740, 0]
click at [411, 201] on div "2 Comments" at bounding box center [425, 216] width 60 height 31
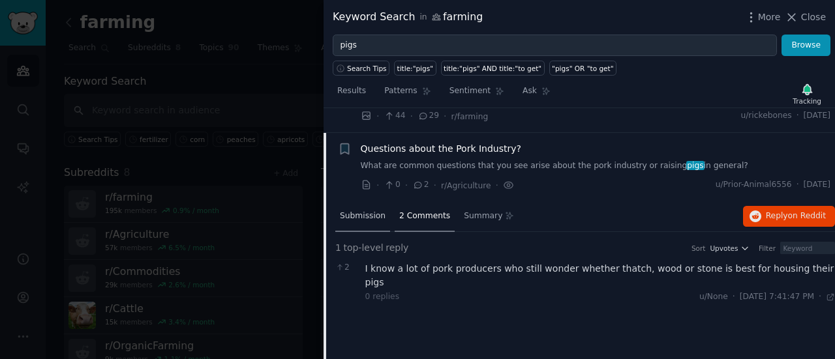
click at [370, 201] on div "Submission" at bounding box center [362, 216] width 55 height 31
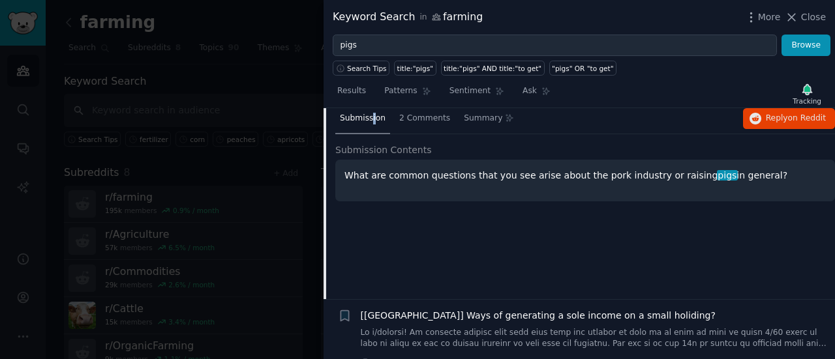
scroll to position [6941, 0]
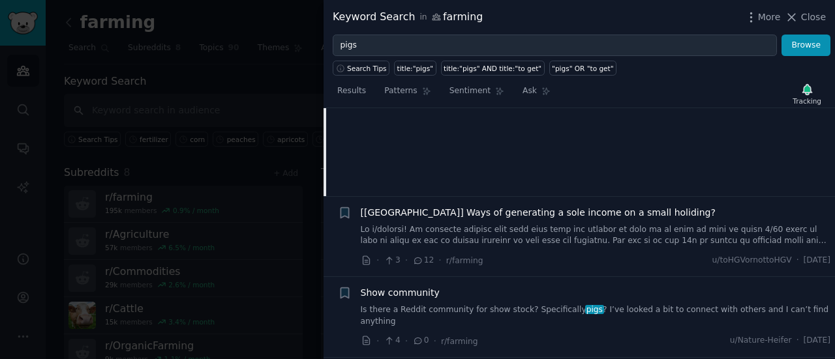
click at [395, 286] on span "Show community" at bounding box center [400, 293] width 79 height 14
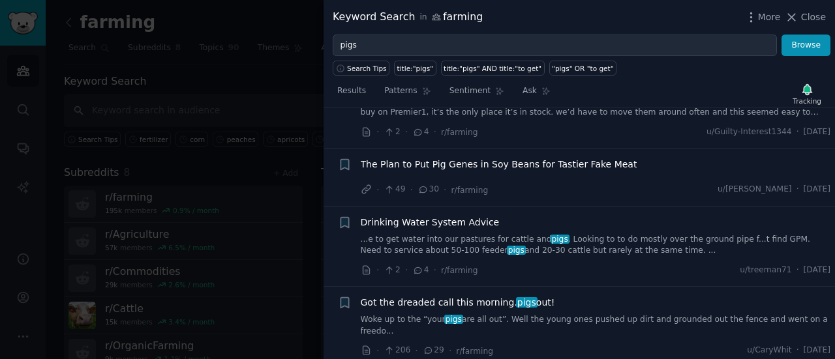
scroll to position [7545, 0]
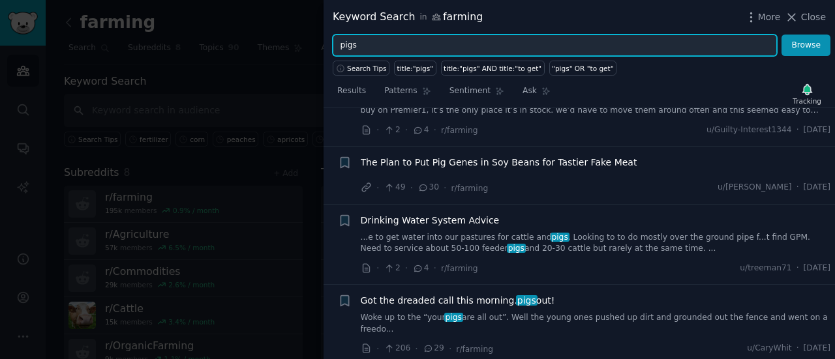
click at [437, 41] on input "pigs" at bounding box center [555, 46] width 444 height 22
drag, startPoint x: 402, startPoint y: 42, endPoint x: 333, endPoint y: 42, distance: 68.5
click at [333, 42] on input "pigs" at bounding box center [555, 46] width 444 height 22
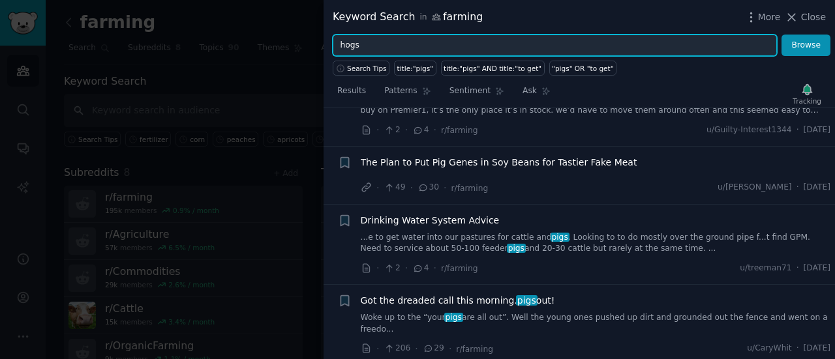
type input "hogs"
click at [781, 35] on button "Browse" at bounding box center [805, 46] width 49 height 22
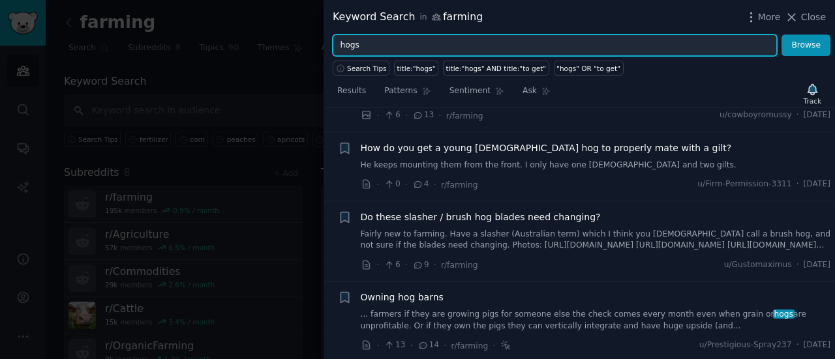
scroll to position [892, 0]
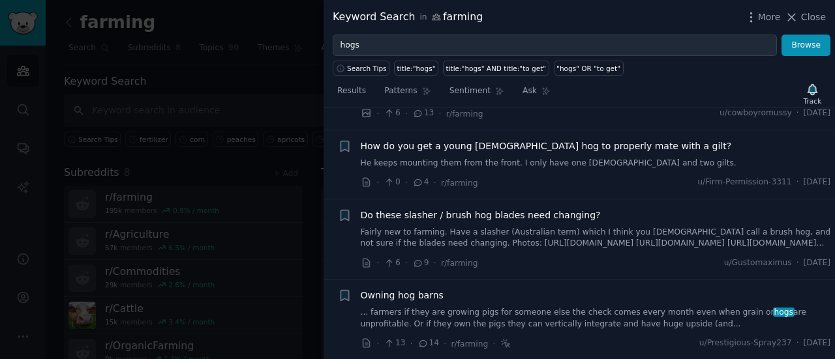
drag, startPoint x: 536, startPoint y: 175, endPoint x: 516, endPoint y: 190, distance: 25.1
click at [516, 190] on div "How do you get a young [DEMOGRAPHIC_DATA] hog to properly mate with a gilt? He …" at bounding box center [596, 165] width 470 height 50
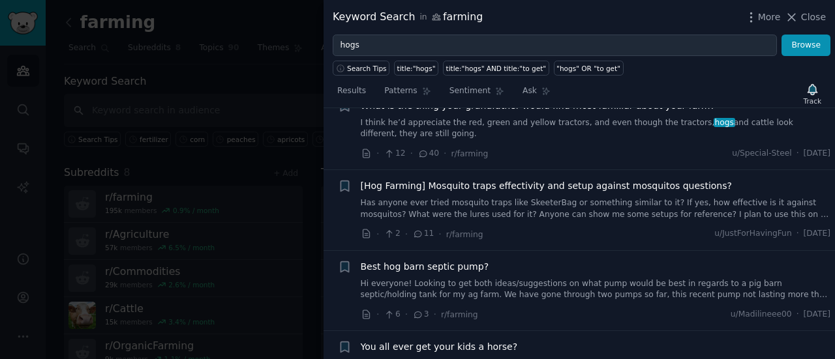
scroll to position [1163, 0]
click at [524, 220] on link "Has anyone ever tried mosquito traps like SkeeterBag or something similar to it…" at bounding box center [596, 208] width 470 height 23
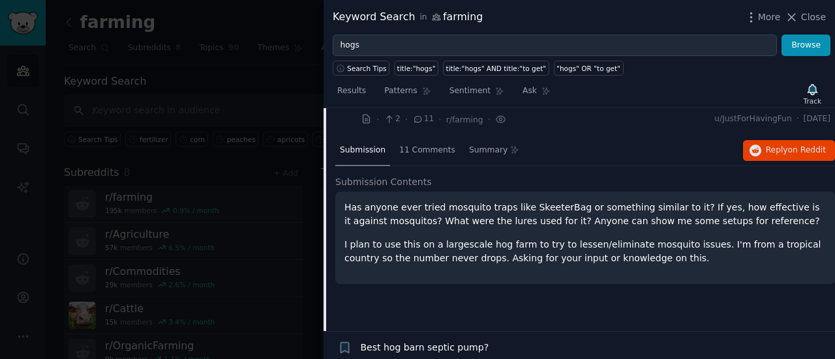
scroll to position [1278, 0]
click at [524, 225] on p "Has anyone ever tried mosquito traps like SkeeterBag or something similar to it…" at bounding box center [584, 213] width 481 height 27
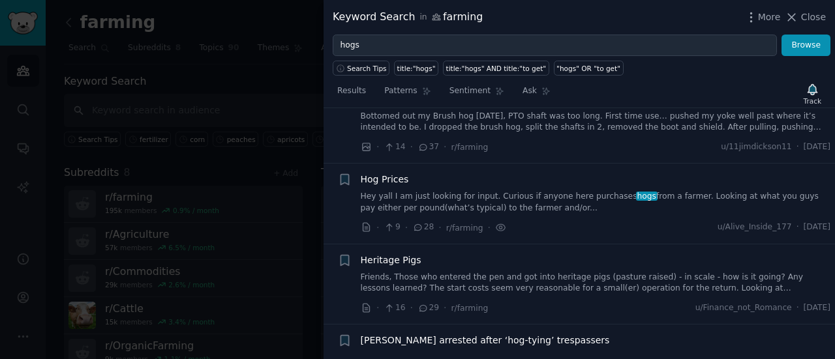
scroll to position [2149, 0]
click at [551, 212] on link "Hey yall I am just looking for input. Curious if anyone here purchases hogs fro…" at bounding box center [596, 200] width 470 height 23
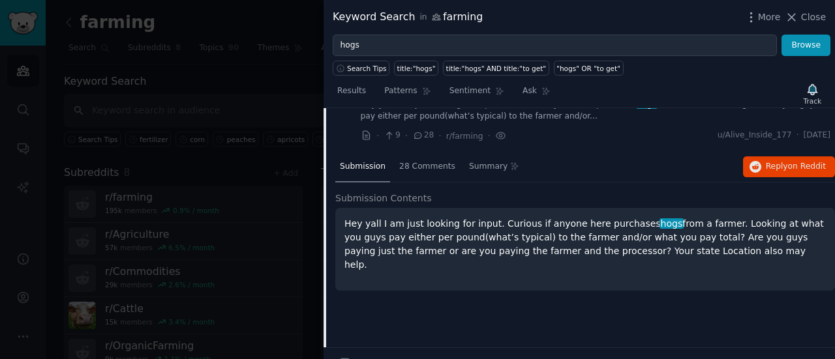
scroll to position [2044, 0]
click at [399, 173] on span "28 Comments" at bounding box center [427, 167] width 56 height 12
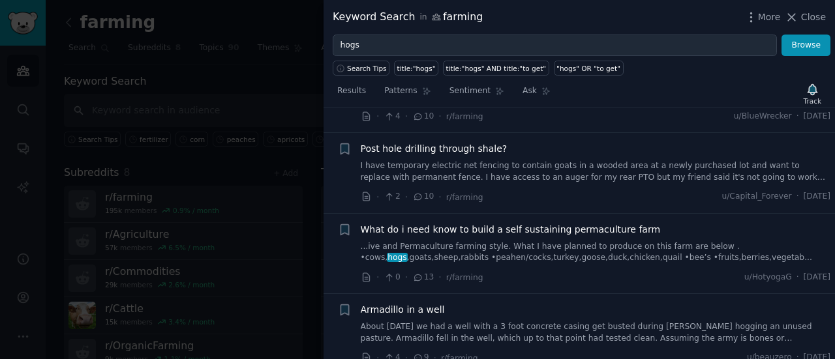
scroll to position [4108, 0]
